Goal: Task Accomplishment & Management: Use online tool/utility

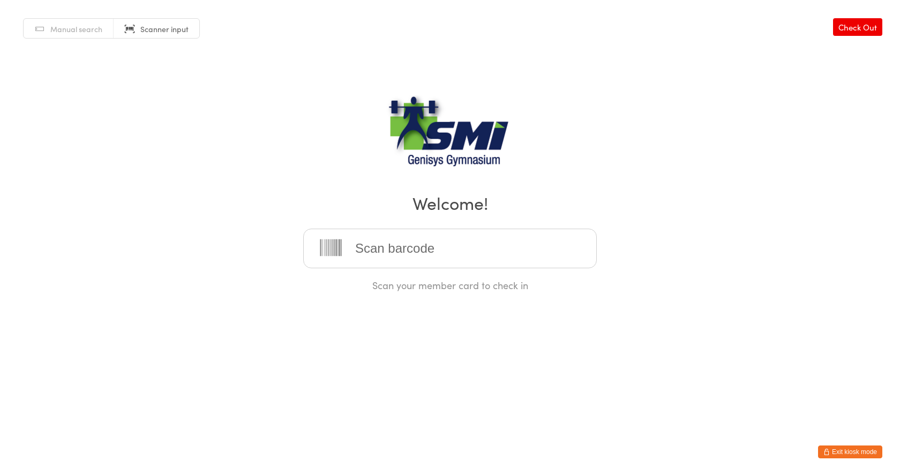
drag, startPoint x: 82, startPoint y: 23, endPoint x: 88, endPoint y: 31, distance: 10.0
click at [82, 23] on link "Manual search" at bounding box center [69, 29] width 90 height 20
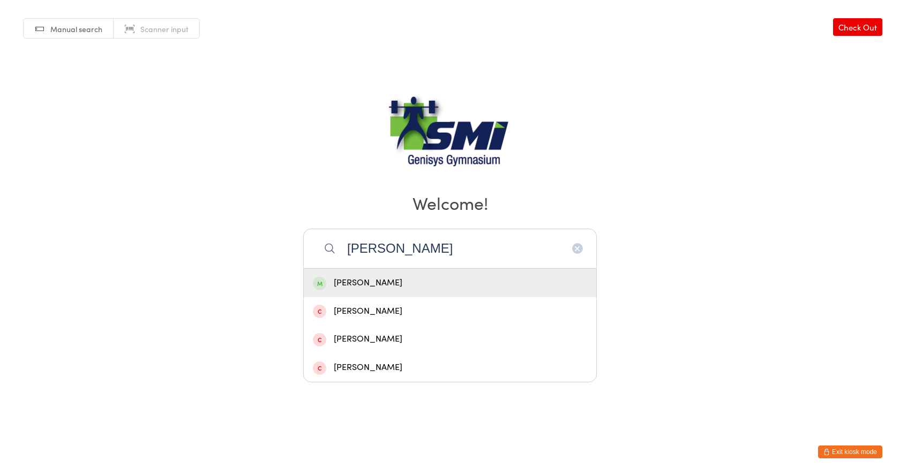
type input "[PERSON_NAME]"
click at [404, 292] on div "[PERSON_NAME]" at bounding box center [450, 283] width 292 height 28
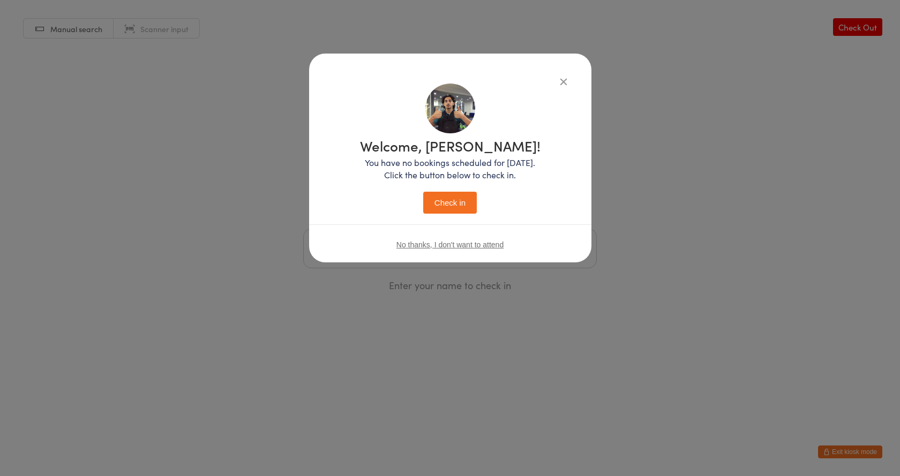
click at [471, 195] on button "Check in" at bounding box center [450, 203] width 54 height 22
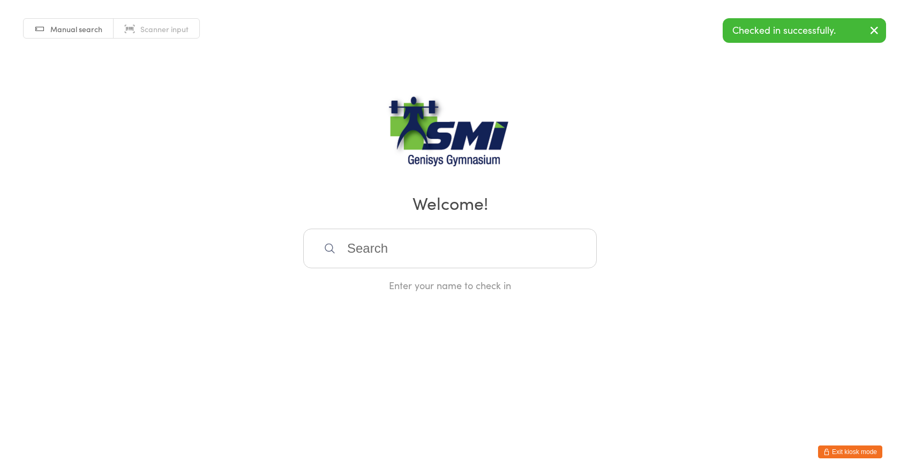
click at [394, 250] on input "search" at bounding box center [449, 249] width 293 height 40
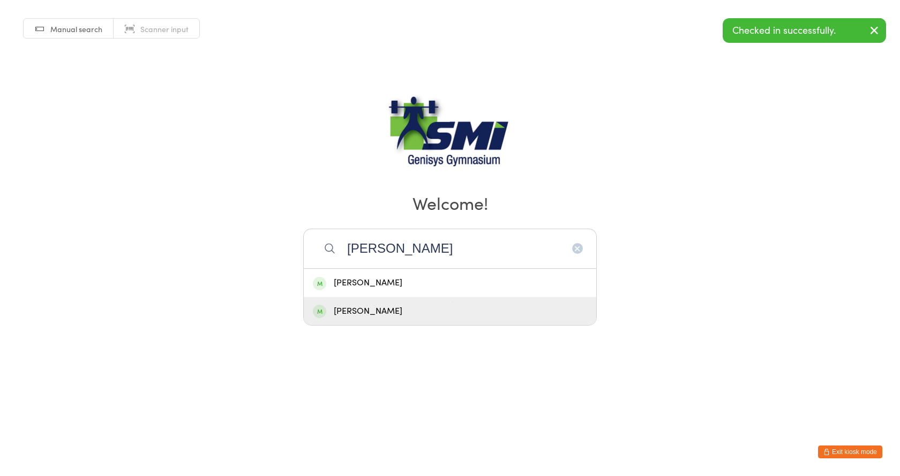
type input "owen"
click at [411, 315] on div "Owen Lovell-Ward" at bounding box center [450, 311] width 274 height 14
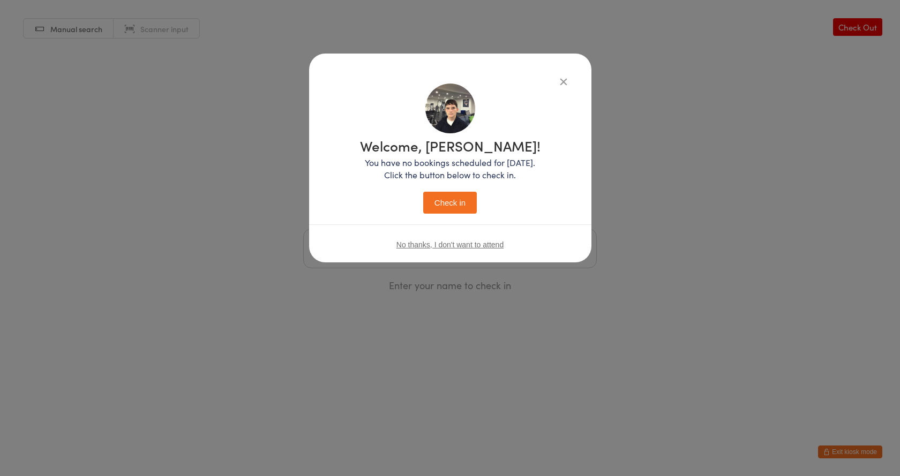
click at [471, 199] on button "Check in" at bounding box center [450, 203] width 54 height 22
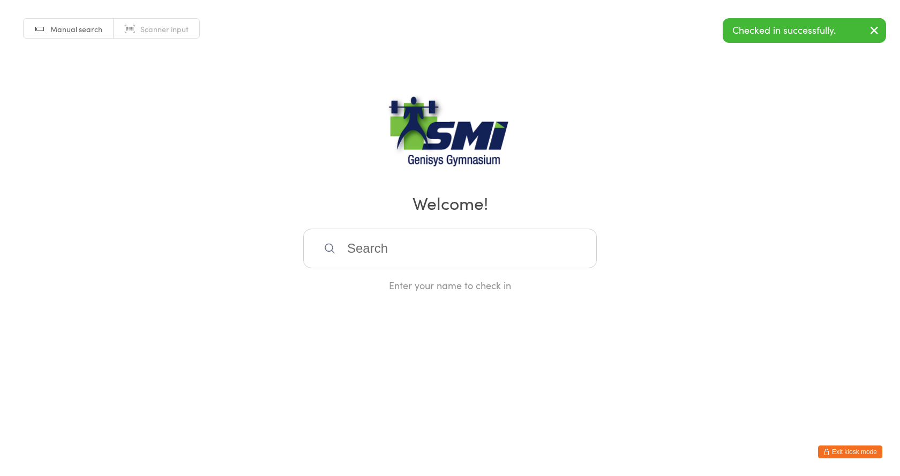
click at [137, 39] on div "Manual search Scanner input Check Out Welcome! Enter your name to check in" at bounding box center [450, 146] width 900 height 292
click at [133, 27] on link "Scanner input" at bounding box center [157, 29] width 86 height 20
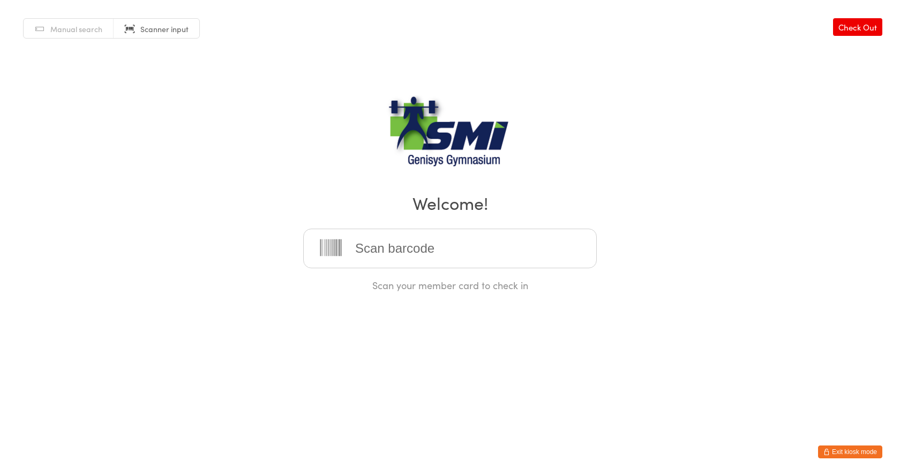
click at [436, 249] on input "search" at bounding box center [449, 249] width 293 height 40
type input "21571311359"
type input "21571310488"
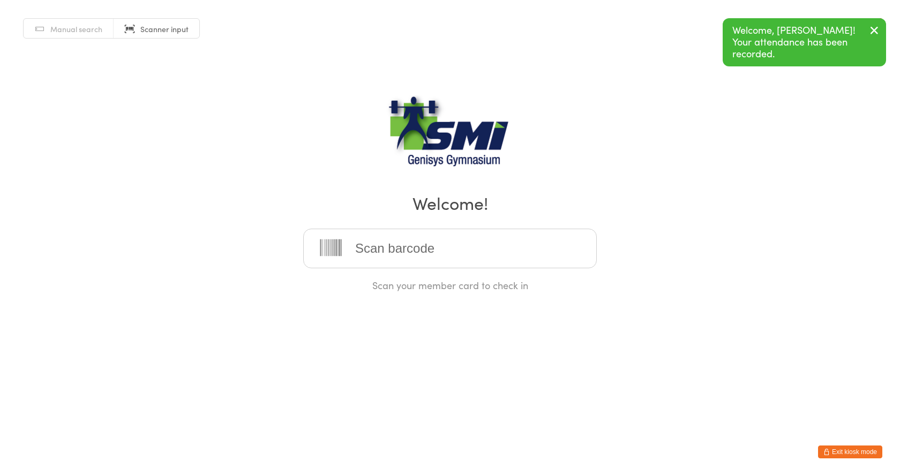
click at [80, 32] on span "Manual search" at bounding box center [76, 29] width 52 height 11
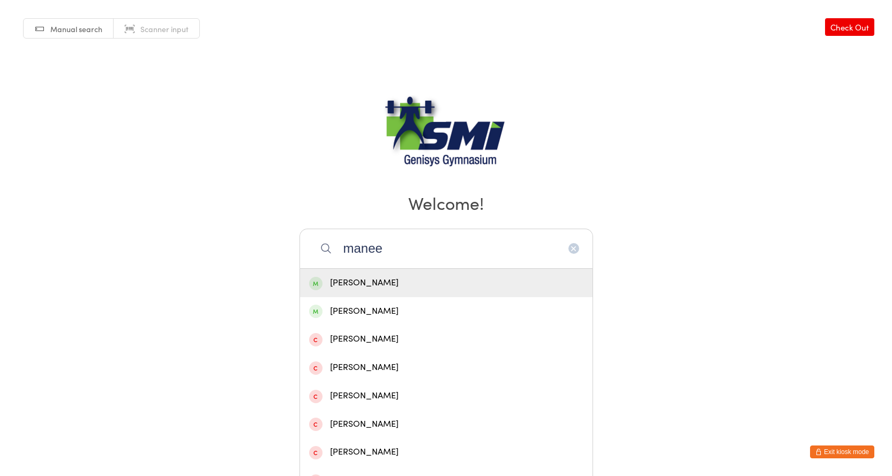
type input "manee"
click at [387, 284] on div "Manesh Pillay" at bounding box center [446, 283] width 274 height 14
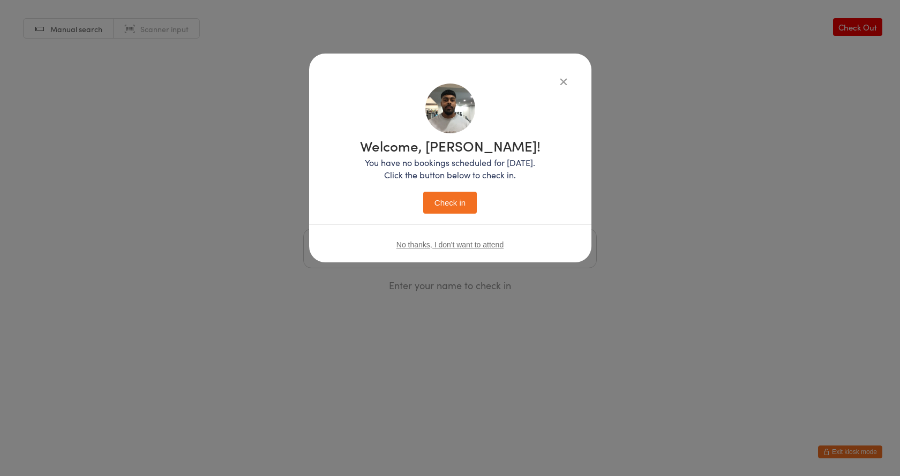
click at [453, 209] on button "Check in" at bounding box center [450, 203] width 54 height 22
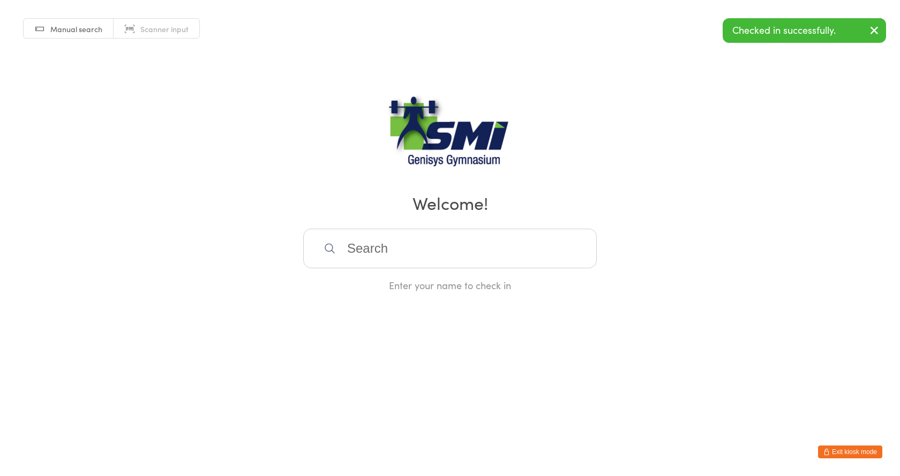
click at [167, 27] on span "Scanner input" at bounding box center [164, 29] width 48 height 11
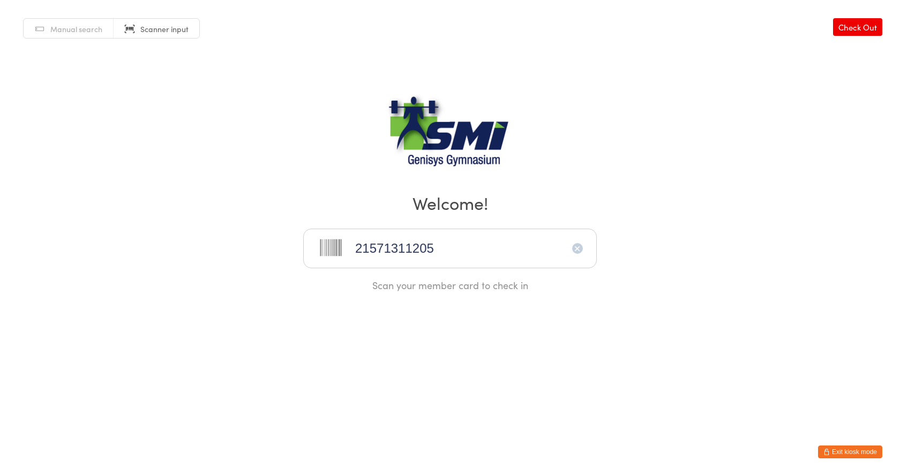
type input "21571311205"
click at [84, 31] on span "Manual search" at bounding box center [76, 29] width 52 height 11
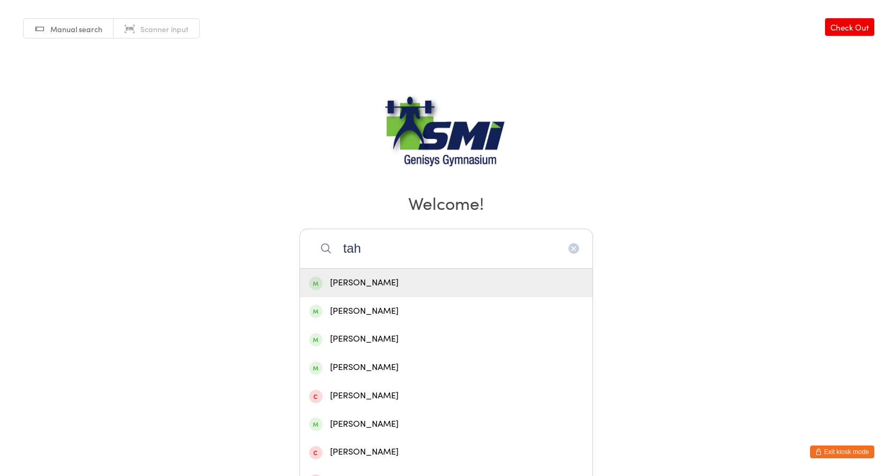
type input "tah"
click at [378, 294] on div "Tahli Weigand" at bounding box center [446, 283] width 292 height 28
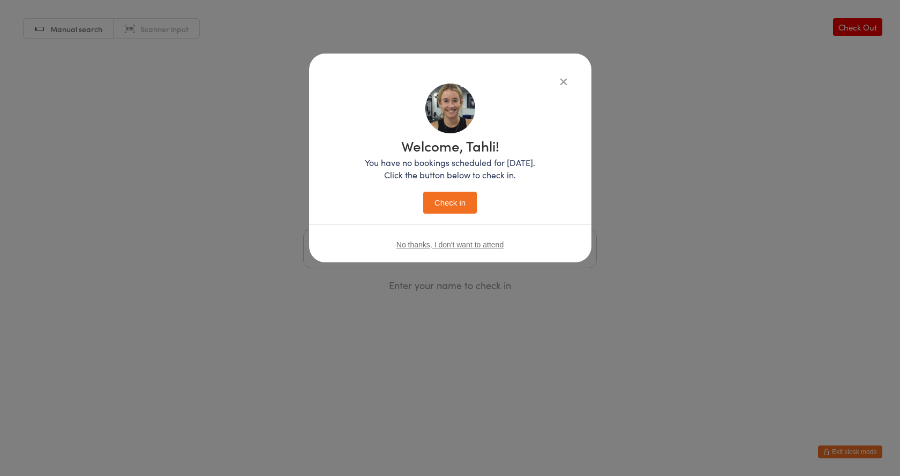
click at [447, 209] on button "Check in" at bounding box center [450, 203] width 54 height 22
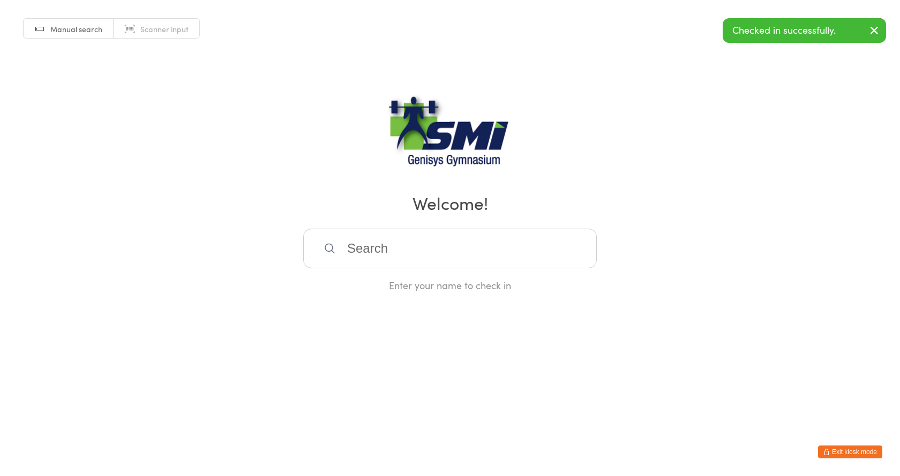
click at [160, 28] on span "Scanner input" at bounding box center [164, 29] width 48 height 11
click at [414, 246] on input "search" at bounding box center [449, 249] width 293 height 40
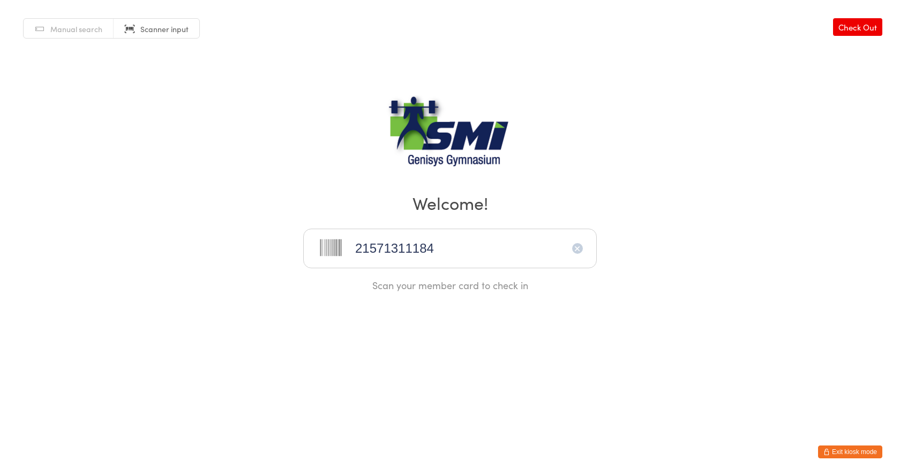
type input "21571311184"
type input "21571311154"
type input "21571311356"
type input "21571311044"
type input "21571311133"
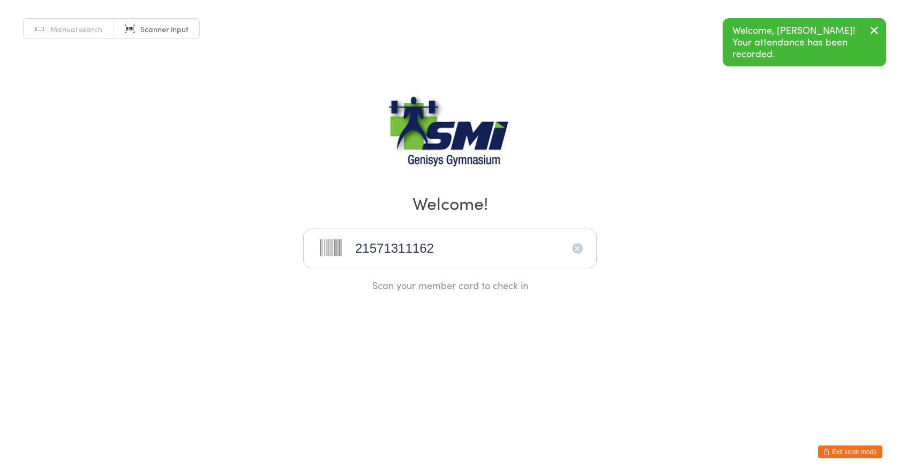
type input "21571311162"
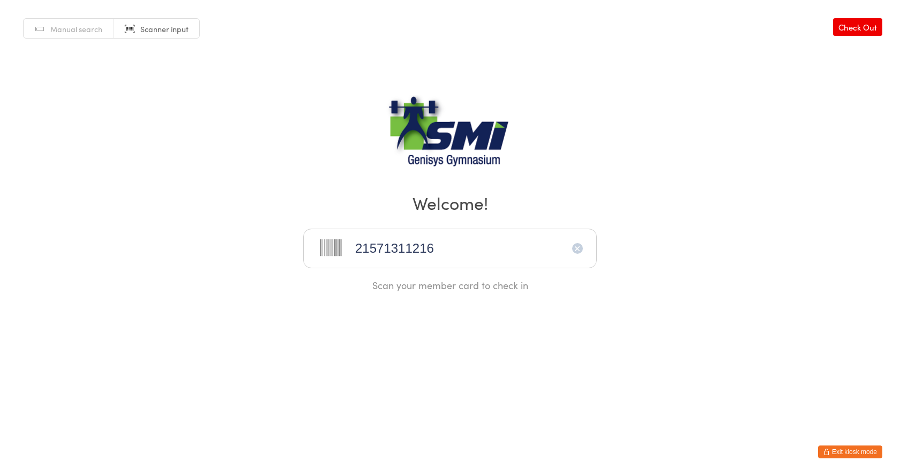
type input "21571311216"
type input "21571310890"
type input "21571311097"
click at [95, 33] on span "Manual search" at bounding box center [76, 29] width 52 height 11
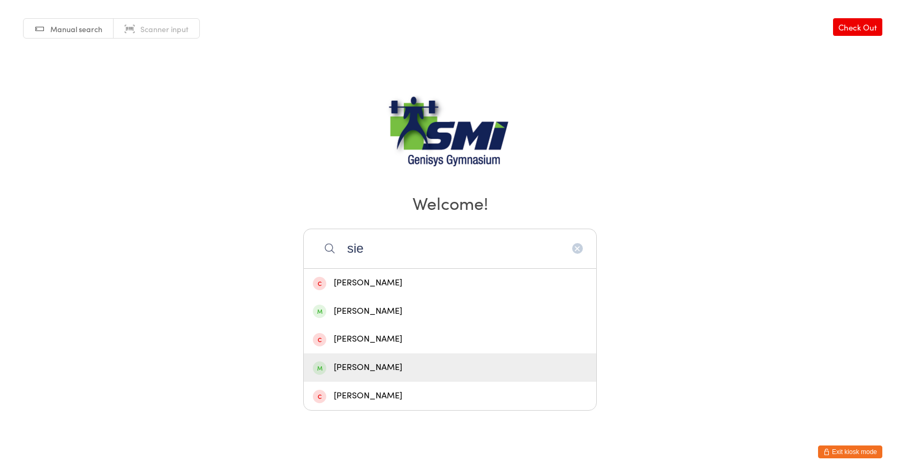
type input "sie"
click at [375, 363] on div "Sienna Alderson" at bounding box center [450, 367] width 274 height 14
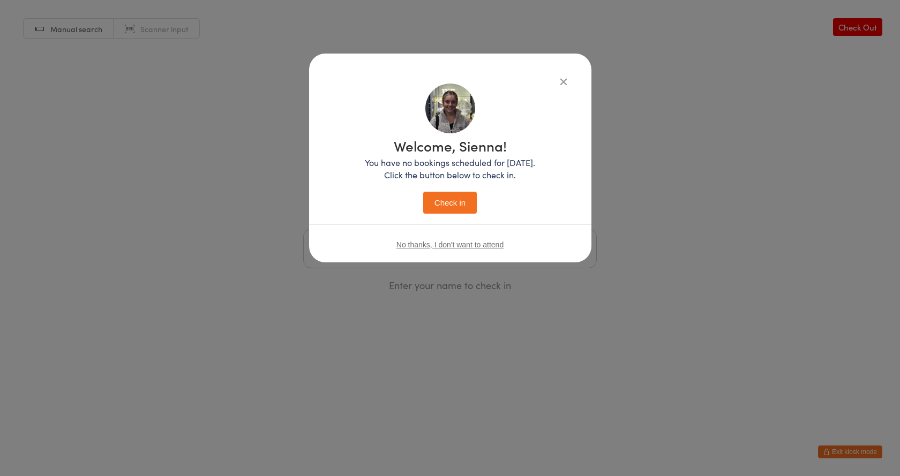
click at [442, 213] on button "Check in" at bounding box center [450, 203] width 54 height 22
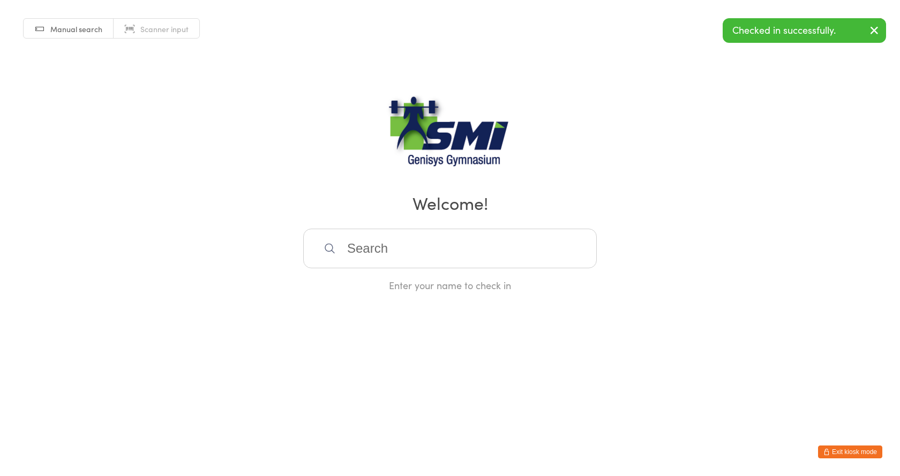
click at [172, 31] on span "Scanner input" at bounding box center [164, 29] width 48 height 11
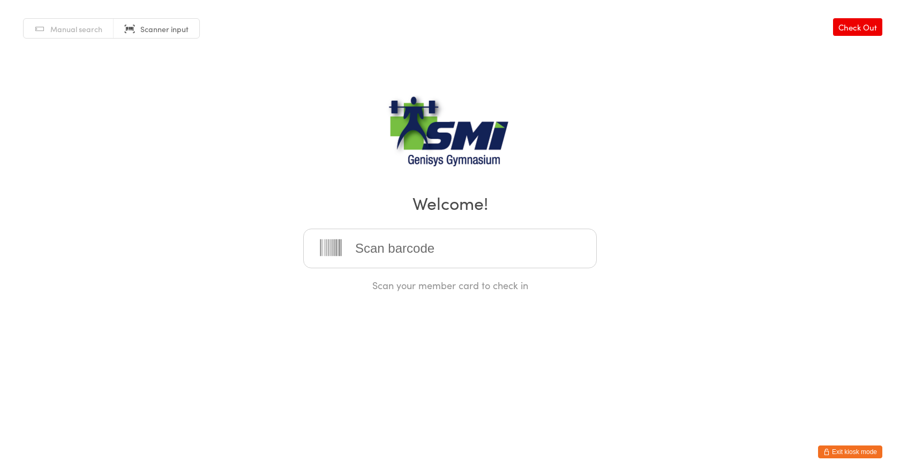
click at [869, 450] on button "Exit kiosk mode" at bounding box center [850, 452] width 64 height 13
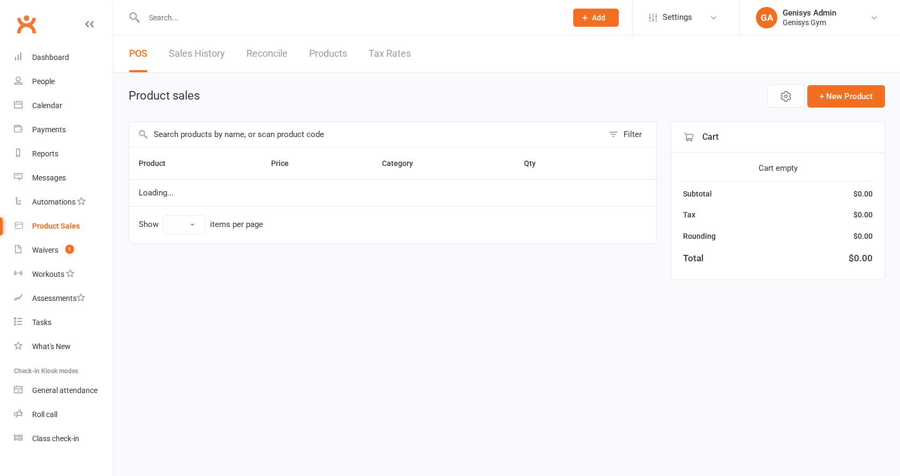
select select "100"
click at [701, 92] on span "Open POS Portal" at bounding box center [705, 96] width 59 height 13
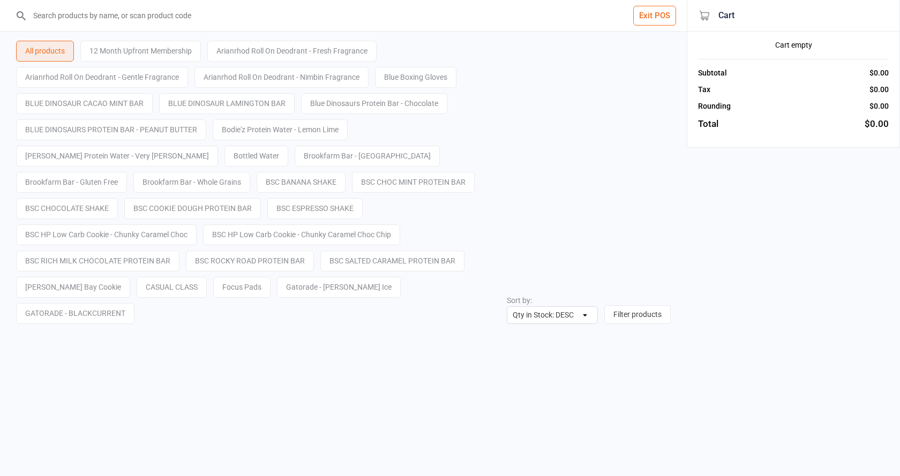
select select "stock_count-desc"
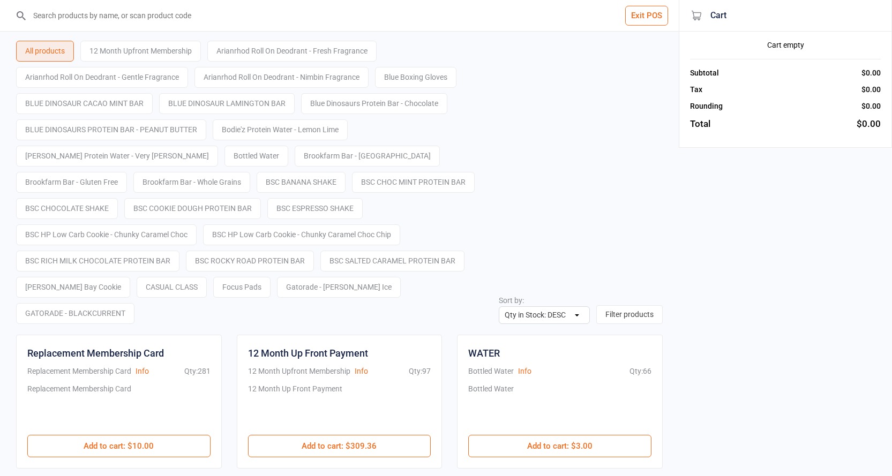
click at [271, 20] on input "search" at bounding box center [346, 15] width 636 height 31
type input "9400581052848"
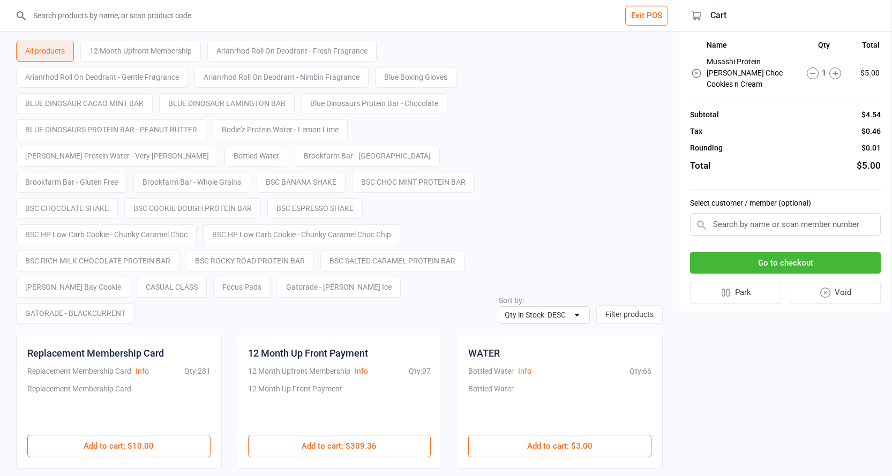
click at [772, 262] on button "Go to checkout" at bounding box center [785, 263] width 191 height 22
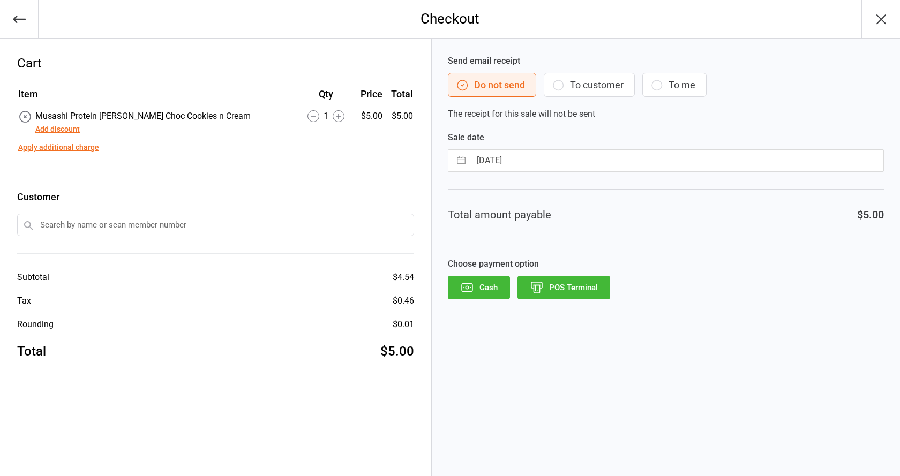
click at [565, 288] on button "POS Terminal" at bounding box center [563, 288] width 93 height 24
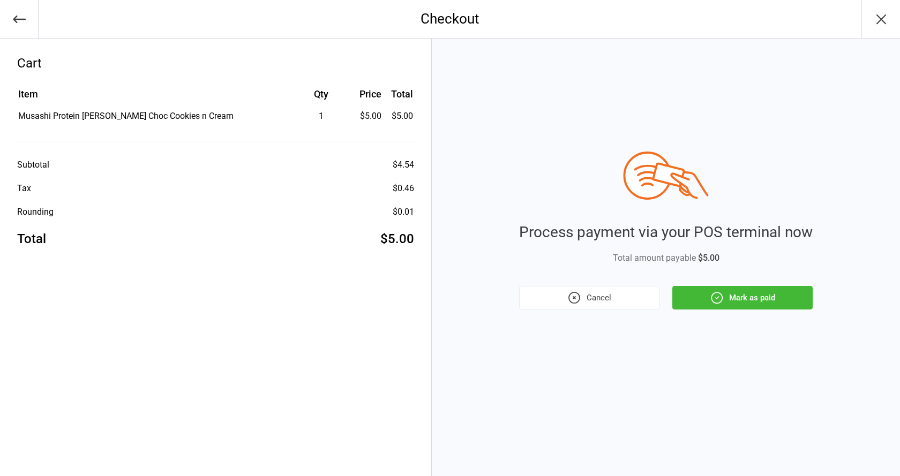
click at [718, 292] on icon "button" at bounding box center [716, 297] width 11 height 11
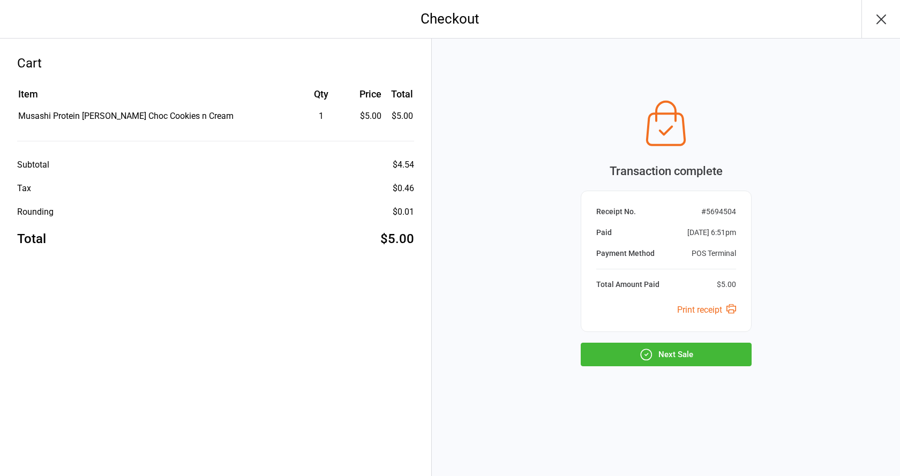
click at [684, 364] on button "Next Sale" at bounding box center [666, 355] width 171 height 24
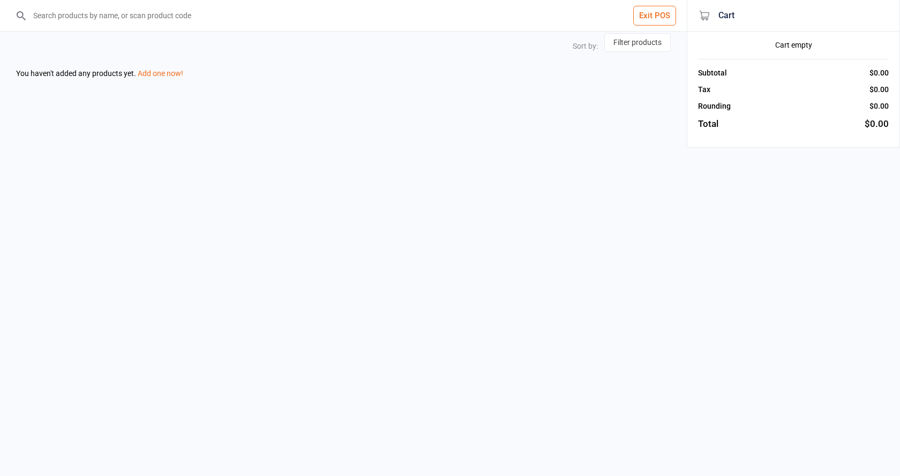
select select "stock_count-desc"
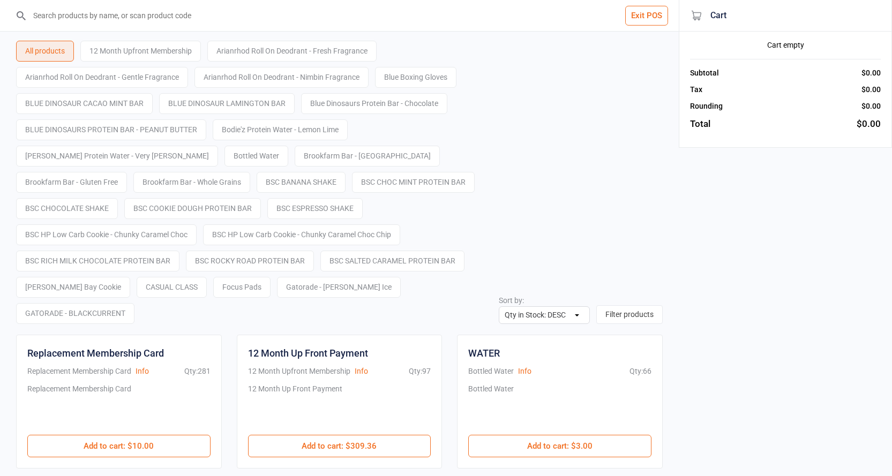
click at [651, 25] on button "Exit POS" at bounding box center [646, 16] width 43 height 20
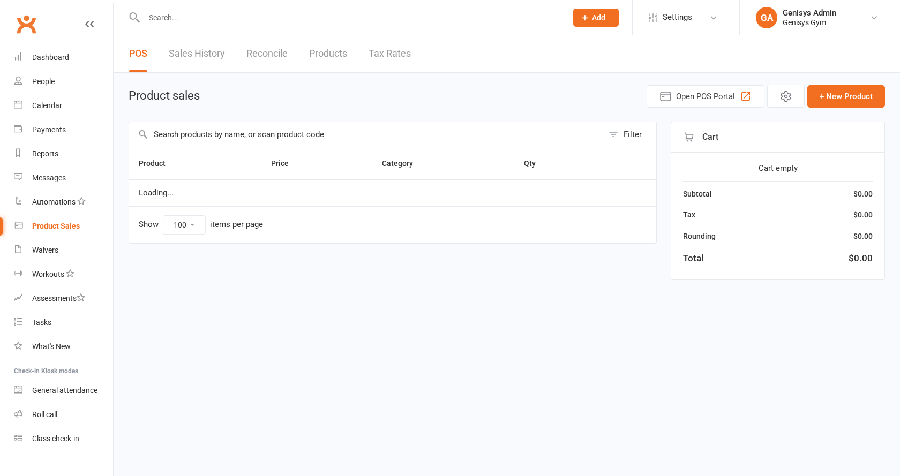
select select "100"
click at [26, 53] on link "Dashboard" at bounding box center [63, 58] width 99 height 24
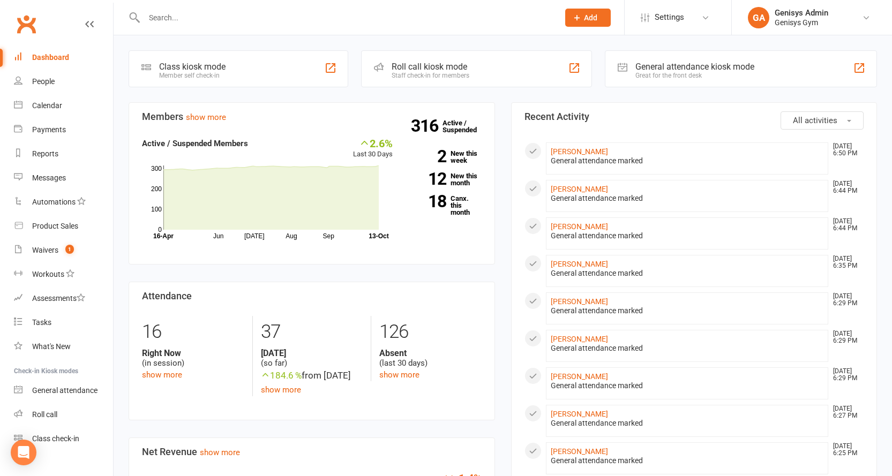
click at [688, 66] on div "General attendance kiosk mode" at bounding box center [694, 67] width 119 height 10
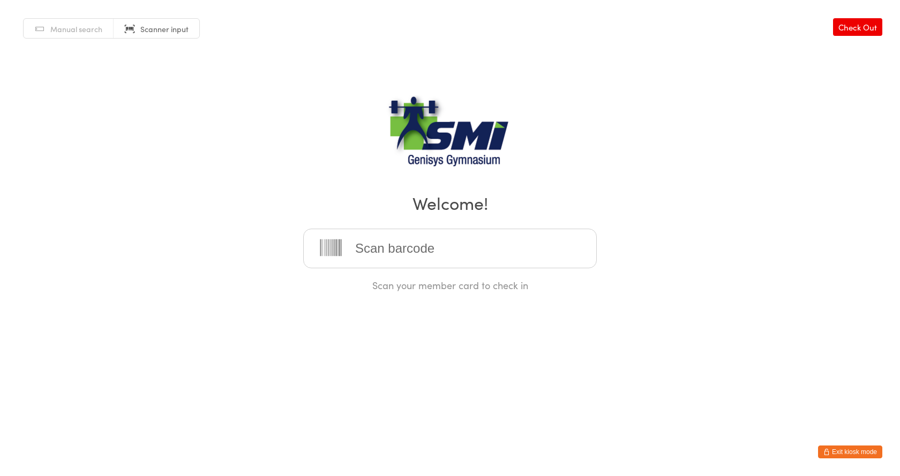
click at [829, 448] on button "Exit kiosk mode" at bounding box center [850, 452] width 64 height 13
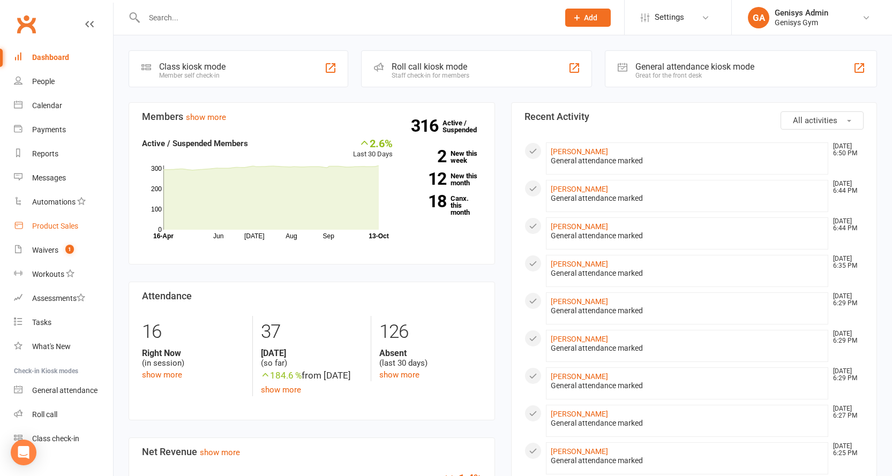
click at [60, 226] on div "Product Sales" at bounding box center [55, 226] width 46 height 9
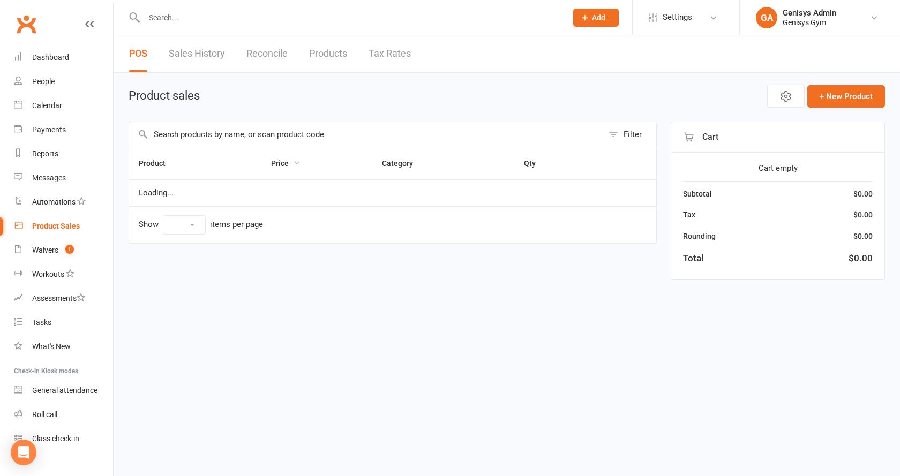
select select "100"
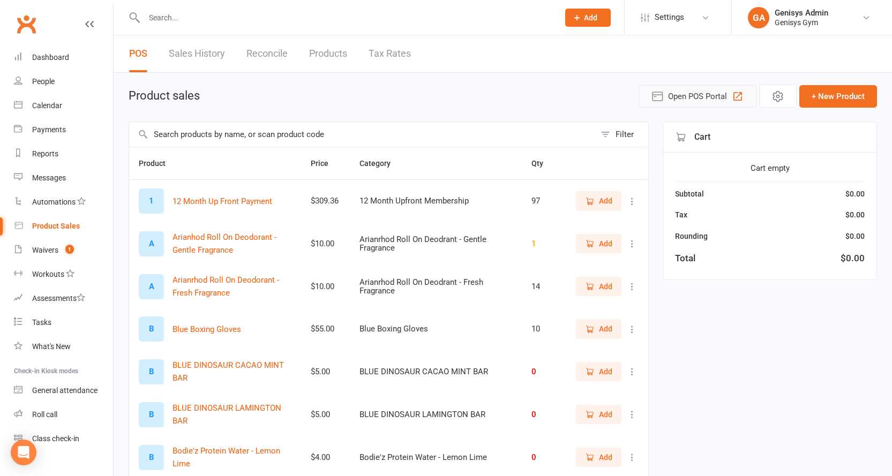
click at [720, 103] on button "Open POS Portal" at bounding box center [697, 96] width 118 height 22
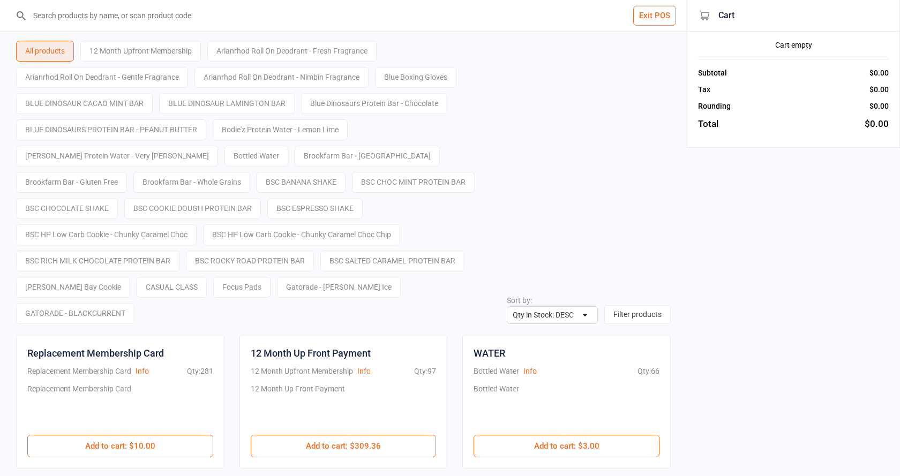
select select "stock_count-desc"
click at [205, 19] on input "search" at bounding box center [346, 15] width 636 height 31
type input "9400581051117"
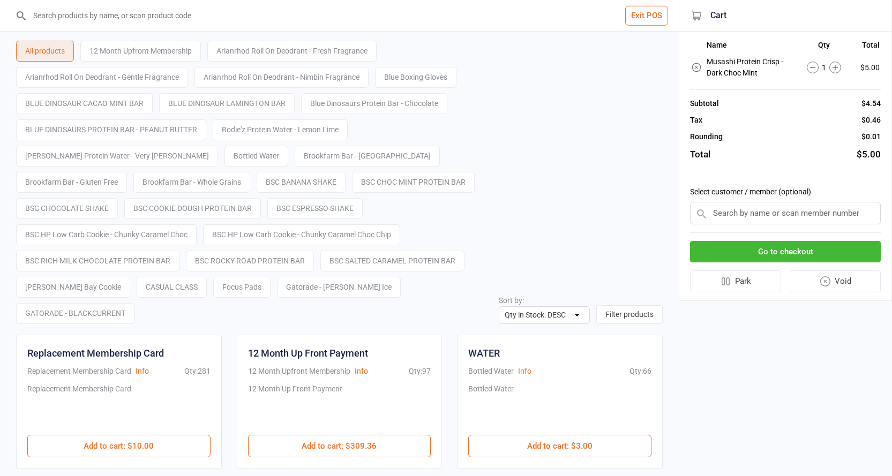
click at [727, 248] on button "Go to checkout" at bounding box center [785, 252] width 191 height 22
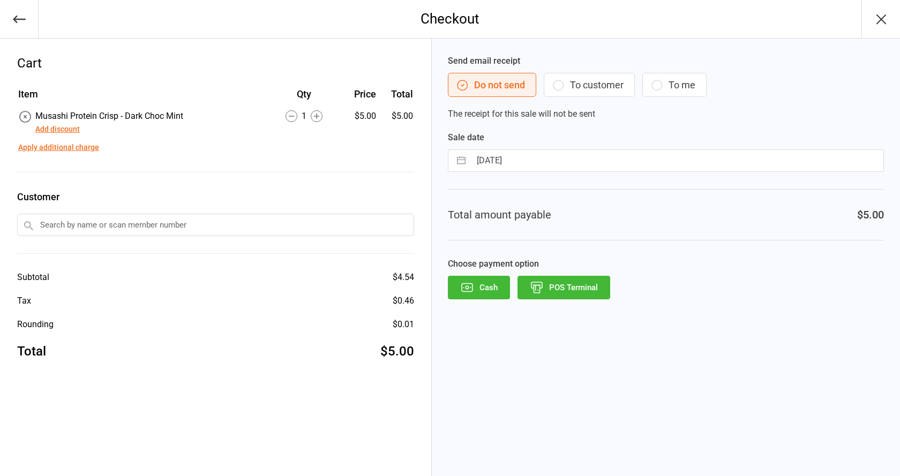
click at [540, 281] on icon "button" at bounding box center [537, 288] width 14 height 14
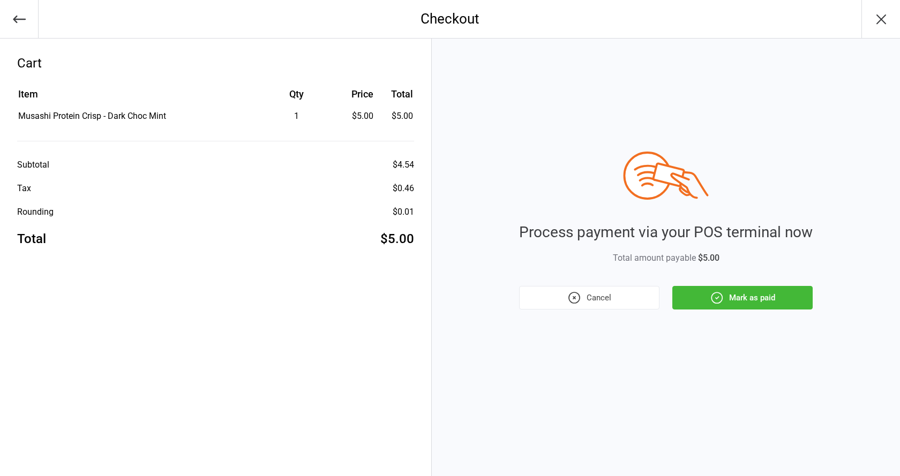
click at [728, 291] on button "Mark as paid" at bounding box center [742, 298] width 140 height 24
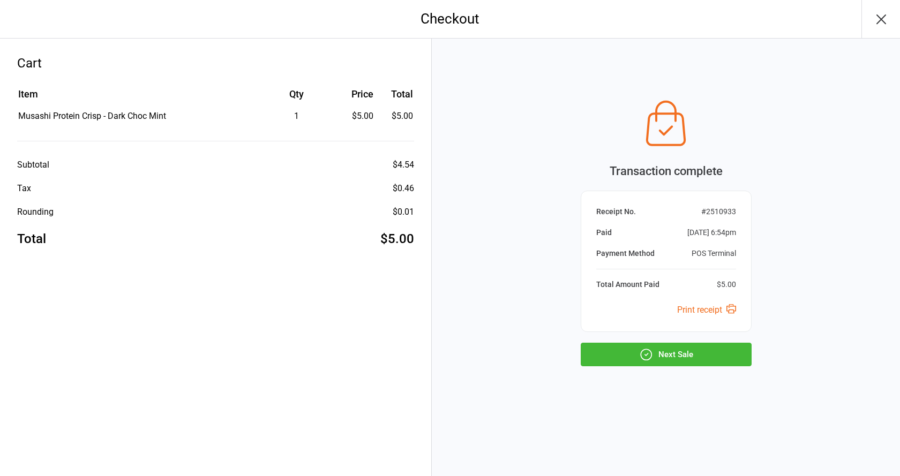
click at [648, 353] on icon "button" at bounding box center [646, 355] width 14 height 14
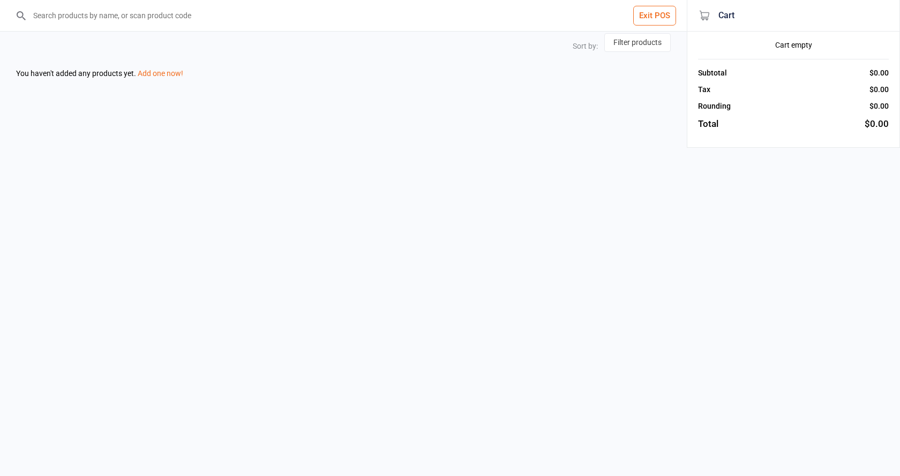
select select "stock_count-desc"
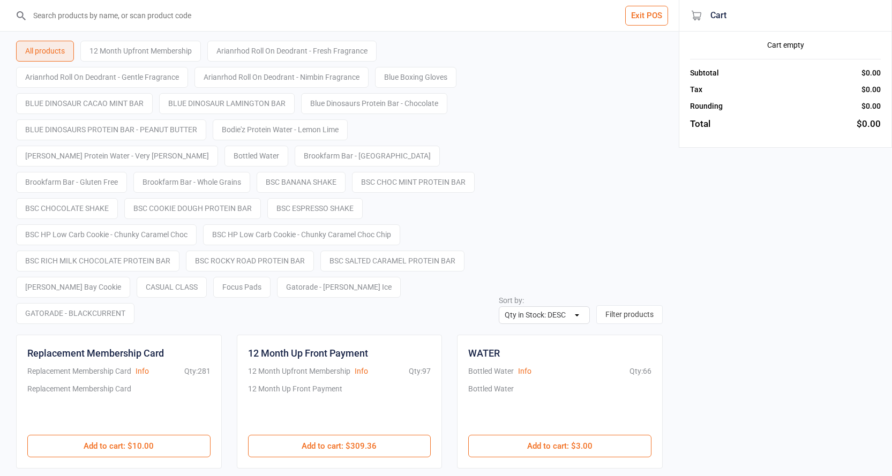
click at [645, 21] on button "Exit POS" at bounding box center [646, 16] width 43 height 20
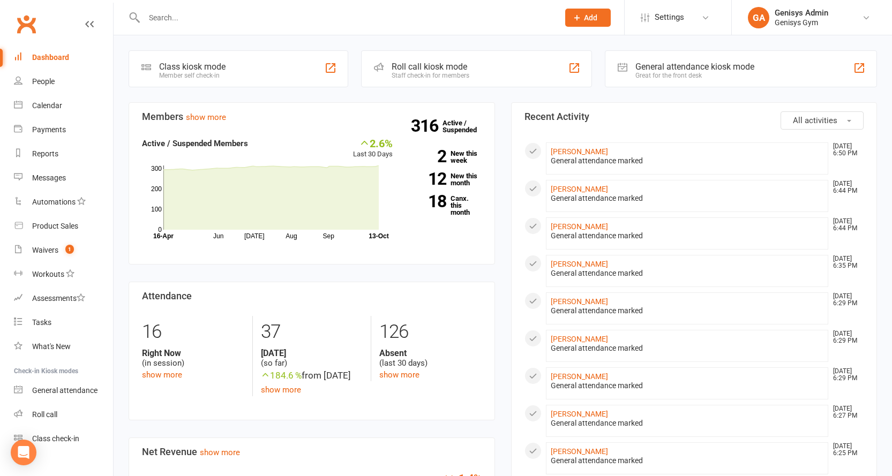
drag, startPoint x: 689, startPoint y: 73, endPoint x: 691, endPoint y: 66, distance: 7.8
click at [688, 73] on div "Great for the front desk" at bounding box center [694, 75] width 119 height 7
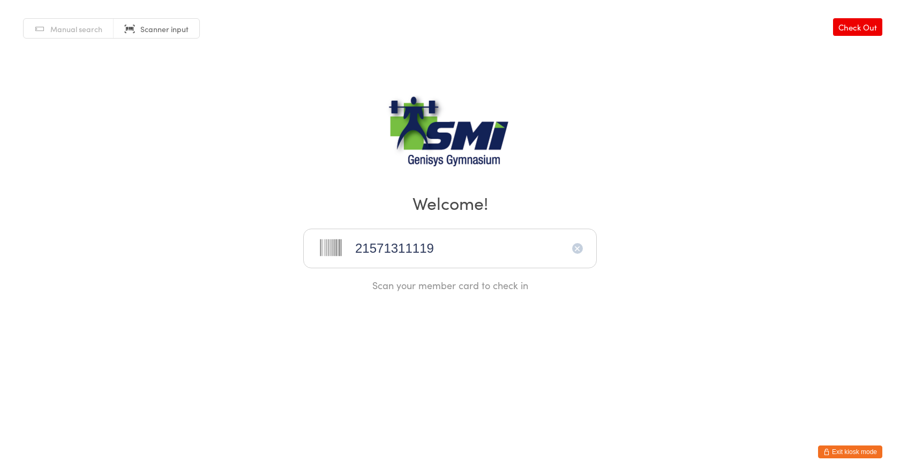
type input "21571311119"
type input "21571311194"
